Goal: Communication & Community: Answer question/provide support

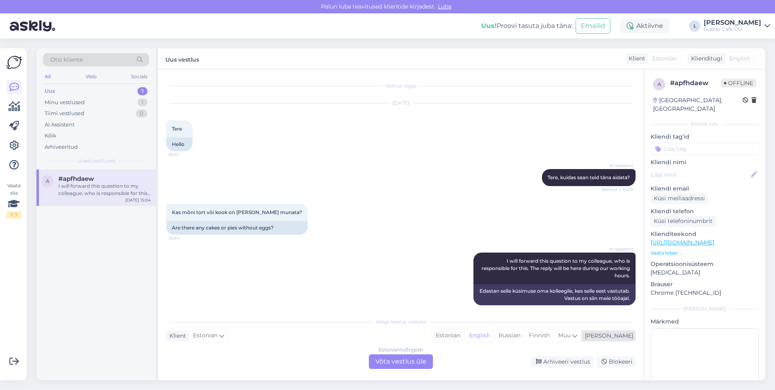
click at [465, 244] on div "Estonian" at bounding box center [448, 336] width 33 height 12
click at [419, 244] on div "Estonian to Estonian Võta vestlus üle" at bounding box center [401, 361] width 64 height 15
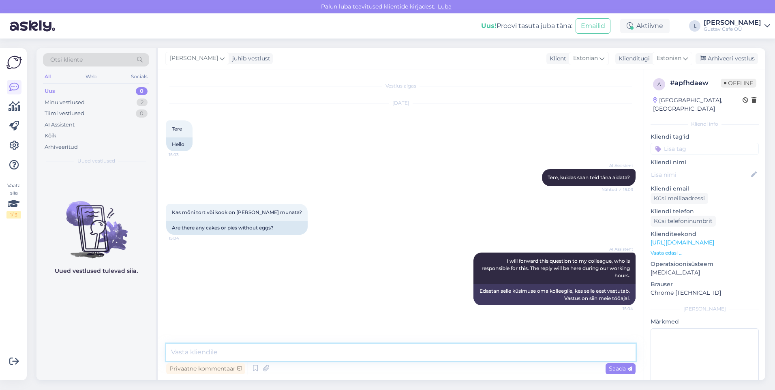
click at [359, 244] on textarea at bounding box center [400, 352] width 469 height 17
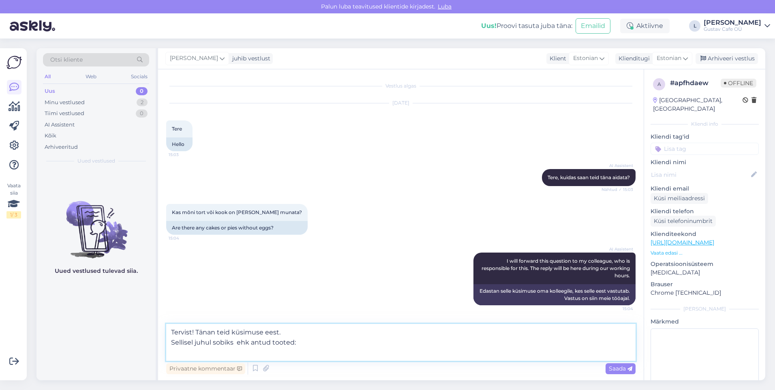
paste textarea "[URL][DOMAIN_NAME][PERSON_NAME]"
paste textarea "[URL][DOMAIN_NAME]"
type textarea "Tervist! Tänan teid küsimuse eest. Sellisel juhul sobiks ehk antud tooted: [URL…"
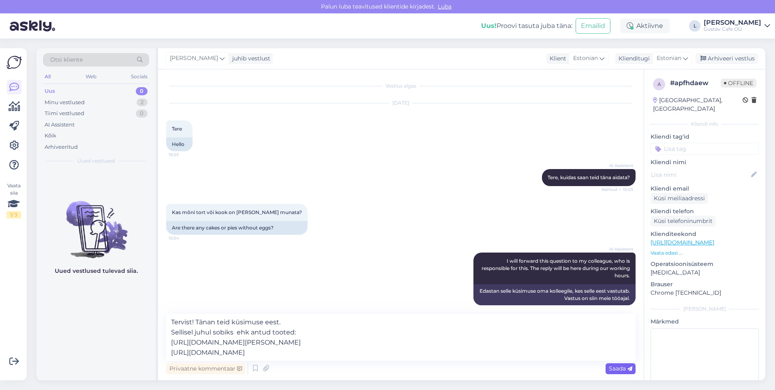
click at [515, 244] on span "Saada" at bounding box center [621, 368] width 24 height 7
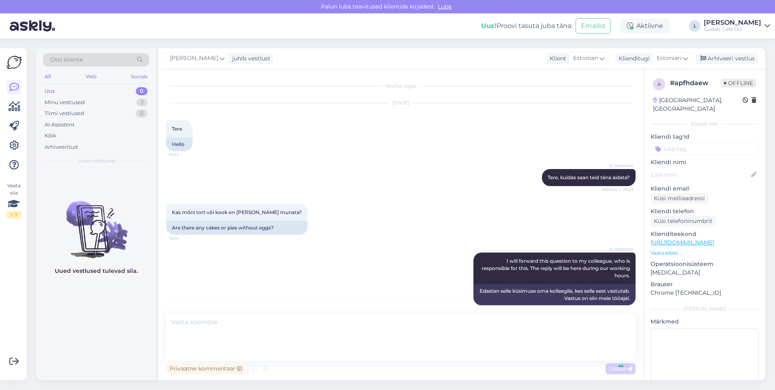
scroll to position [51, 0]
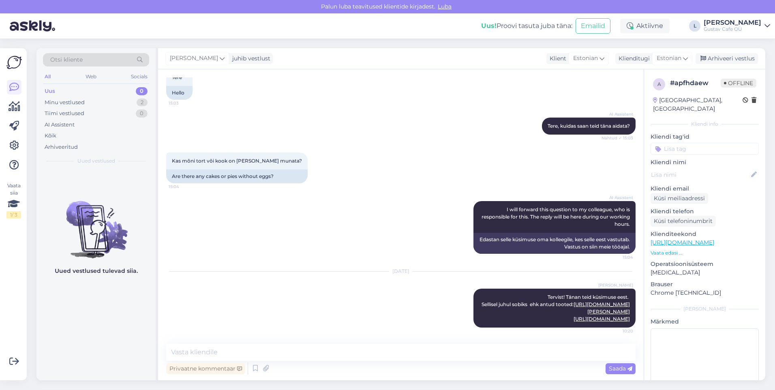
click at [417, 188] on div "Kas mõni tort või kook on [PERSON_NAME] munata? 15:04 Are there any cakes or pi…" at bounding box center [400, 167] width 469 height 49
click at [110, 104] on div "Minu vestlused 2" at bounding box center [96, 102] width 106 height 11
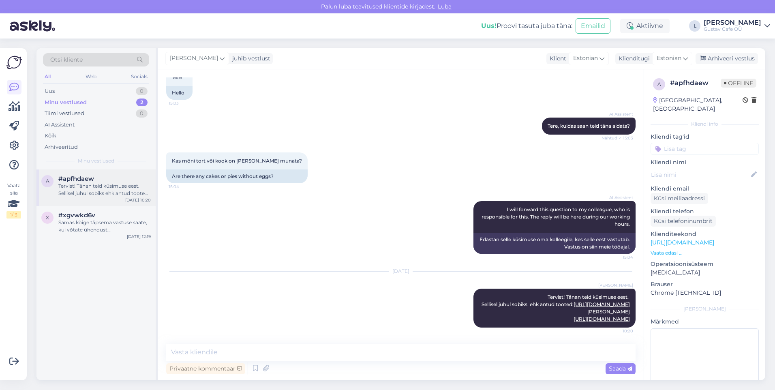
drag, startPoint x: 96, startPoint y: 191, endPoint x: 103, endPoint y: 199, distance: 10.4
click at [97, 191] on div "Tervist! Tänan teid küsimuse eest. Sellisel juhul sobiks ehk antud tooted: [URL…" at bounding box center [104, 189] width 92 height 15
drag, startPoint x: 110, startPoint y: 214, endPoint x: 110, endPoint y: 219, distance: 5.3
click at [110, 214] on div "#xgvwkd6v" at bounding box center [104, 215] width 92 height 7
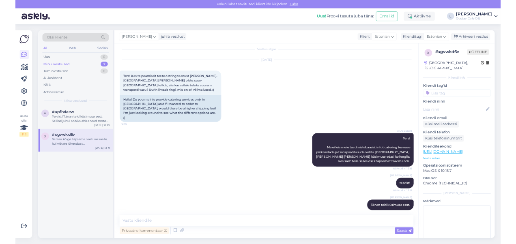
scroll to position [0, 0]
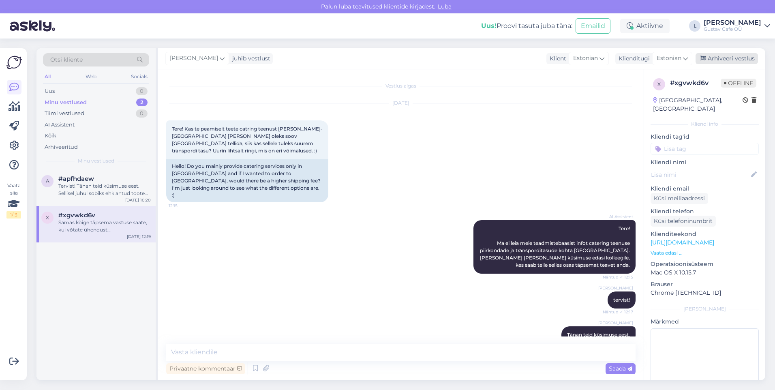
click at [515, 60] on div "Arhiveeri vestlus" at bounding box center [727, 58] width 62 height 11
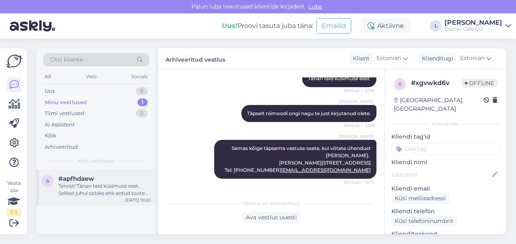
click at [79, 202] on div "a #apfhdaew Tervist! Tänan teid küsimuse eest. Sellisel juhul sobiks ehk antud …" at bounding box center [95, 187] width 119 height 36
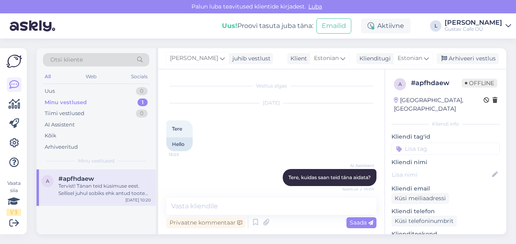
scroll to position [197, 0]
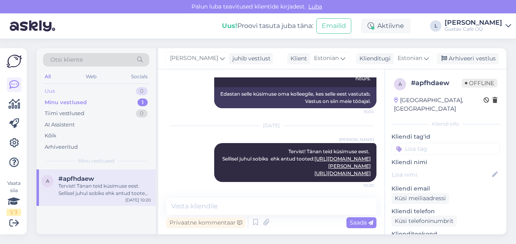
click at [105, 88] on div "Uus 0" at bounding box center [96, 91] width 106 height 11
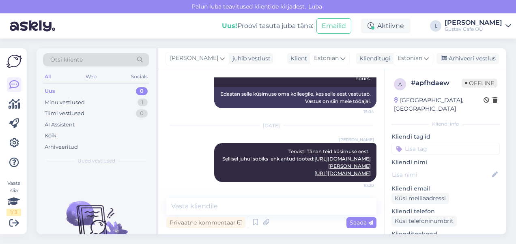
click at [95, 95] on div "Uus 0" at bounding box center [96, 91] width 106 height 11
